Goal: Information Seeking & Learning: Learn about a topic

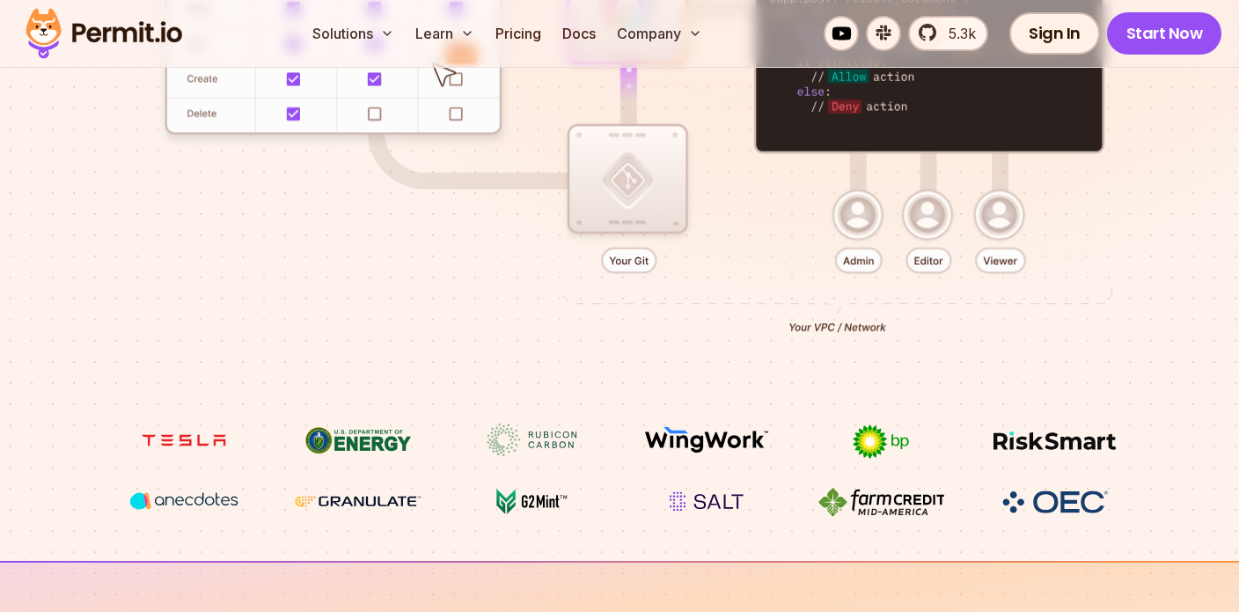
scroll to position [377, 0]
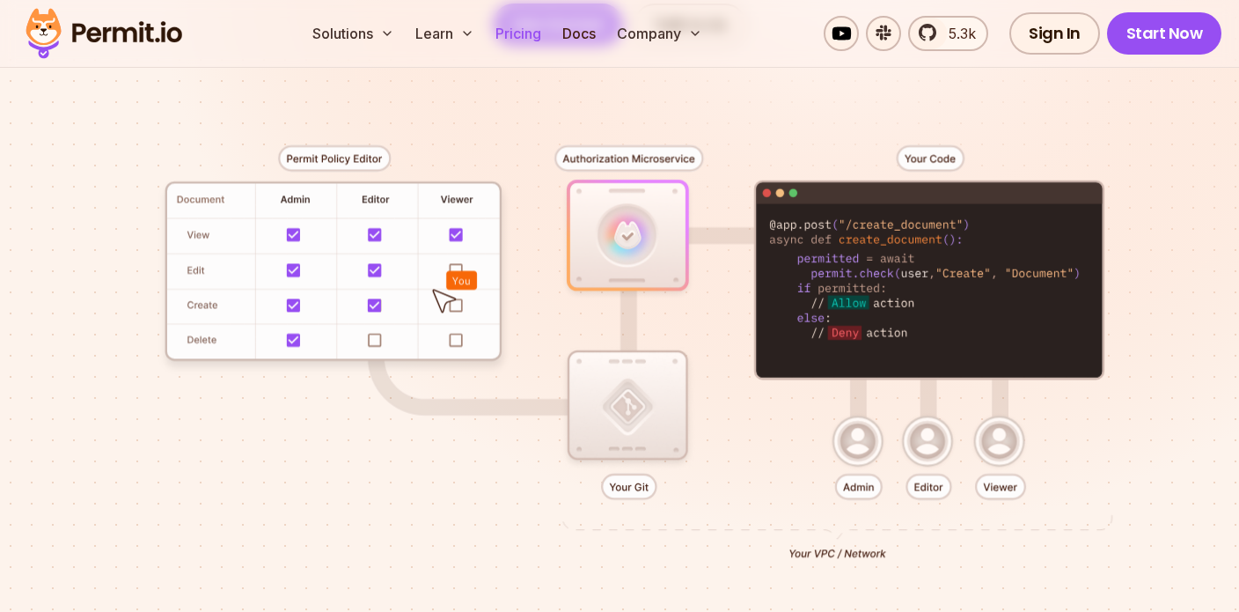
click at [514, 36] on link "Pricing" at bounding box center [518, 33] width 60 height 35
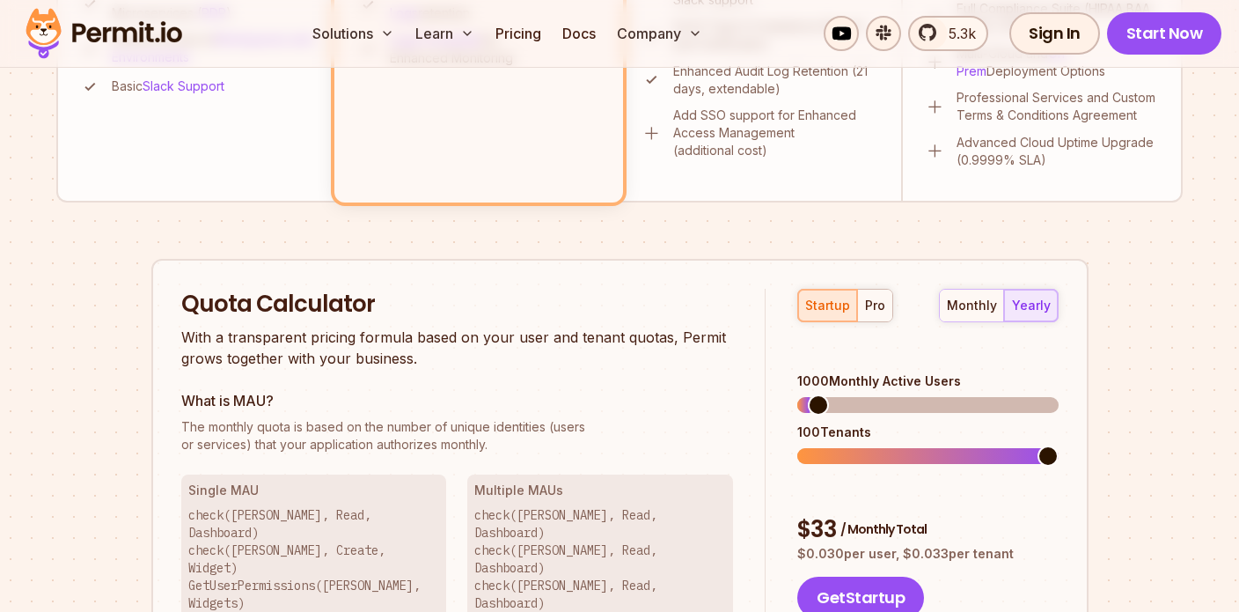
scroll to position [933, 0]
click at [797, 395] on span at bounding box center [807, 405] width 21 height 21
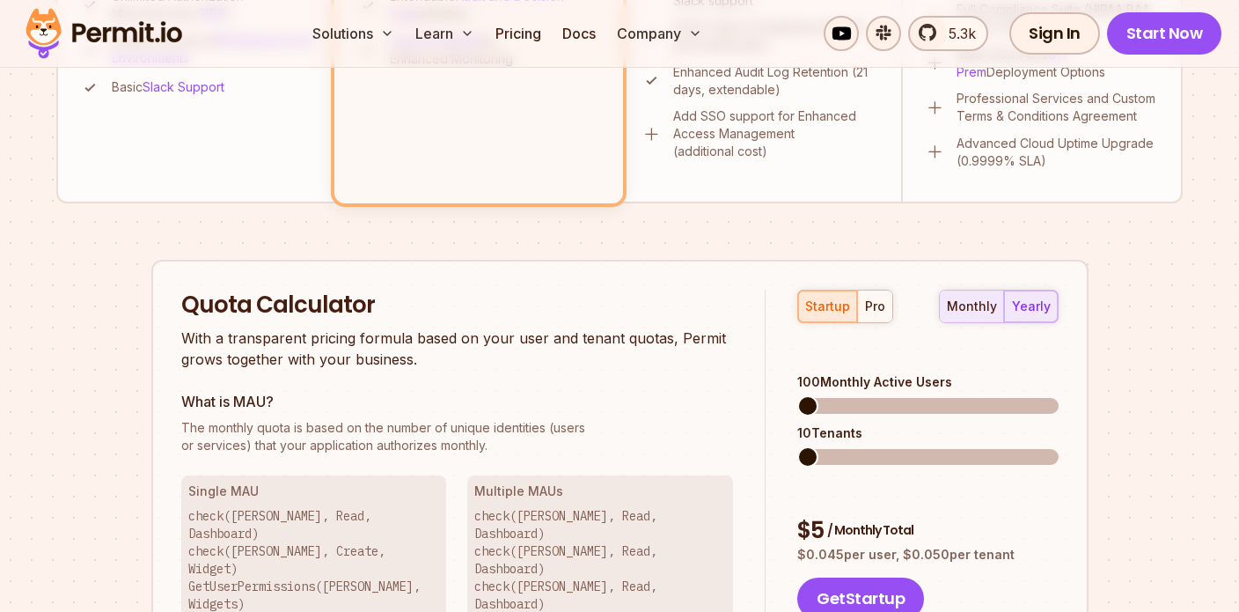
click at [969, 312] on div "monthly" at bounding box center [972, 306] width 50 height 18
click at [803, 395] on span at bounding box center [813, 405] width 21 height 21
click at [833, 446] on span at bounding box center [834, 456] width 21 height 21
click at [807, 395] on span at bounding box center [816, 405] width 21 height 21
click at [827, 446] on span at bounding box center [834, 456] width 21 height 21
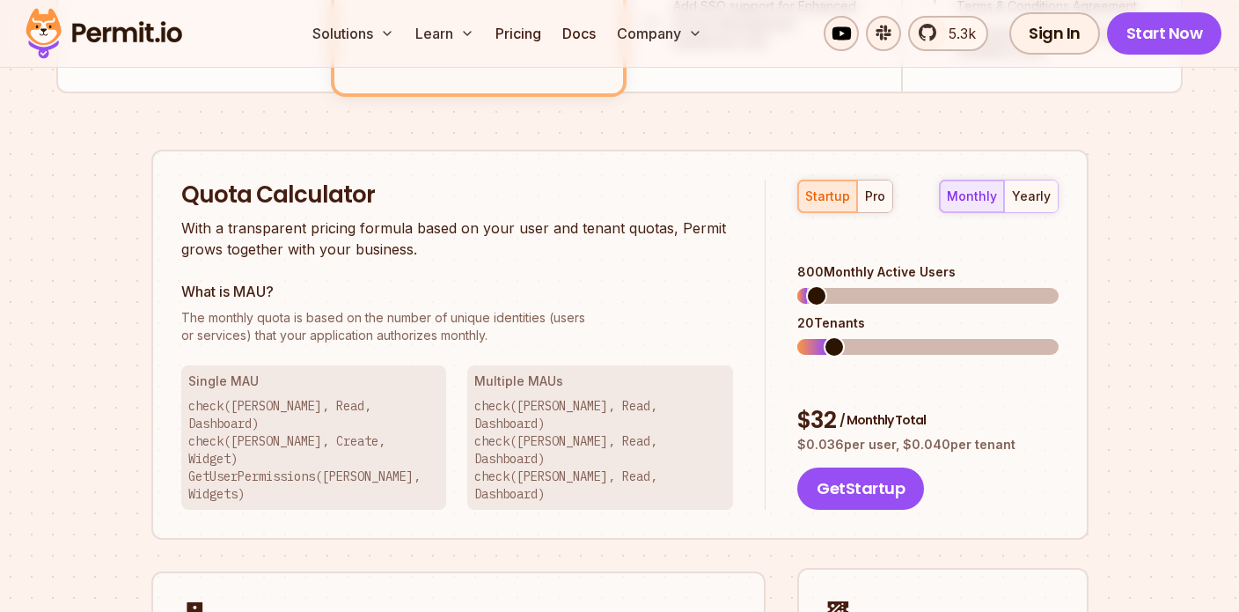
scroll to position [1035, 0]
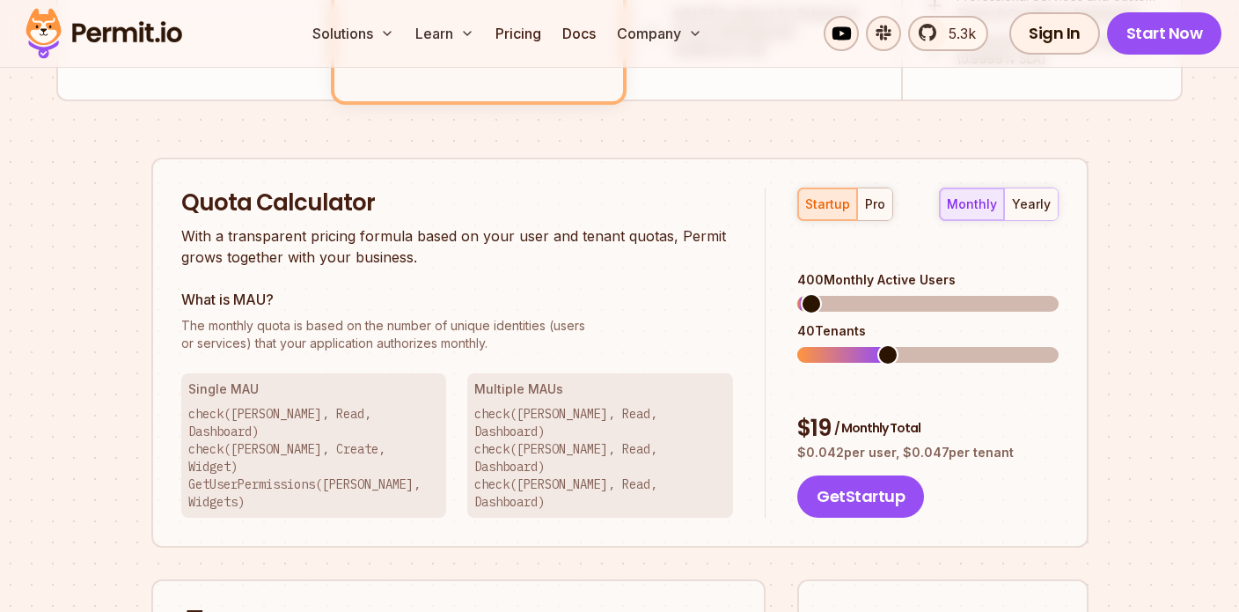
click at [801, 293] on span at bounding box center [811, 303] width 21 height 21
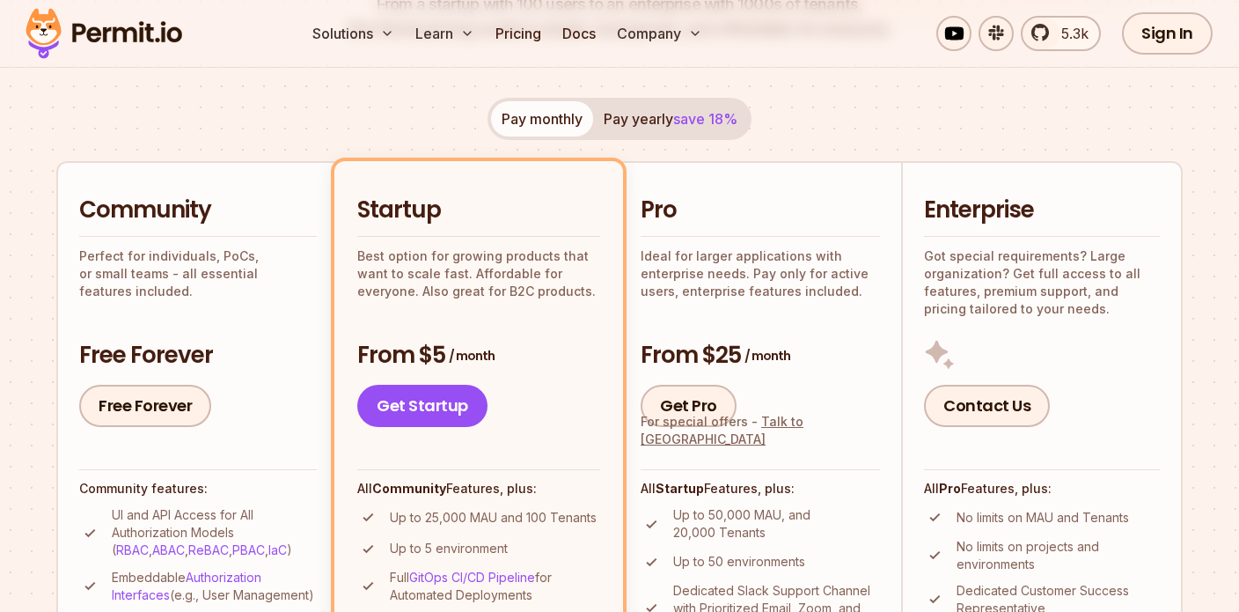
scroll to position [299, 0]
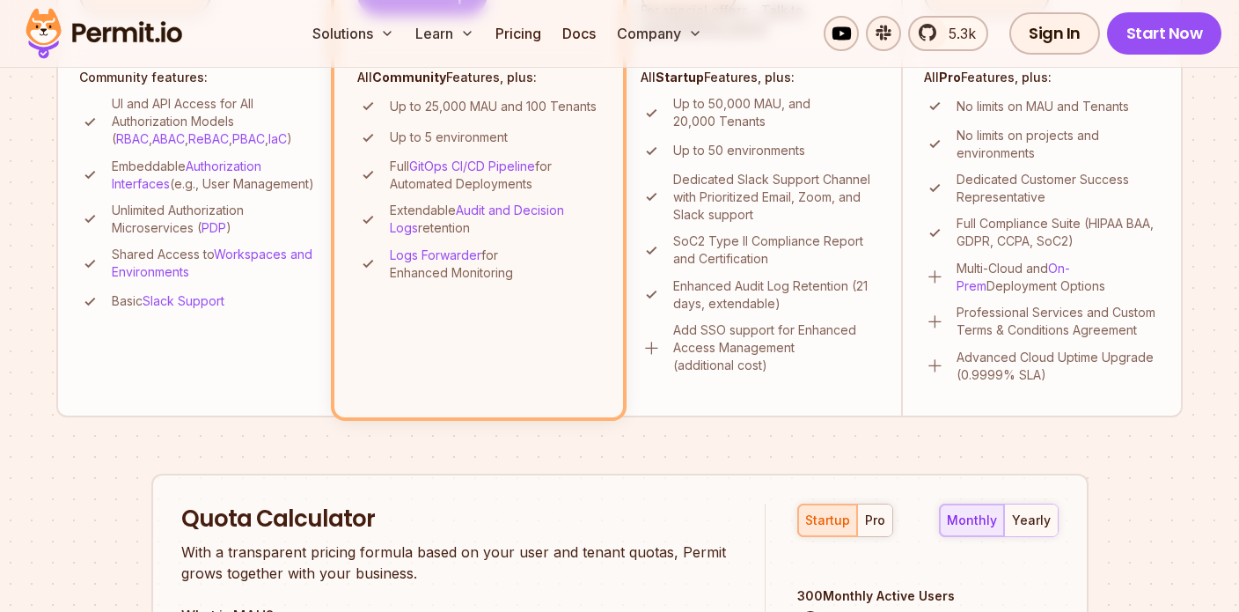
scroll to position [0, 0]
